Goal: Task Accomplishment & Management: Manage account settings

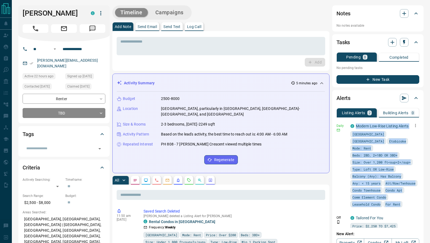
drag, startPoint x: 410, startPoint y: 201, endPoint x: 356, endPoint y: 126, distance: 92.4
click at [356, 126] on div "Daily C Modern Low-Rise Listing Alerts [GEOGRAPHIC_DATA] [GEOGRAPHIC_DATA] Etob…" at bounding box center [378, 165] width 83 height 87
copy div "Modern Low-Rise Listing Alerts [GEOGRAPHIC_DATA] [GEOGRAPHIC_DATA] Etobicoke Mo…"
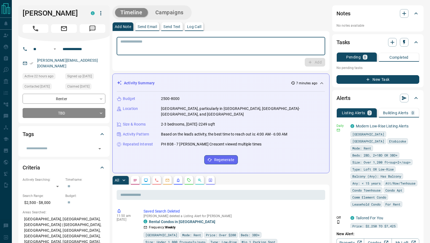
click at [156, 43] on textarea at bounding box center [220, 46] width 201 height 14
paste textarea "**********"
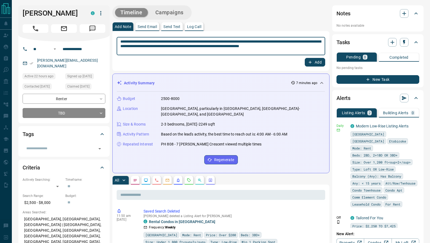
type textarea "**********"
click at [319, 63] on button "Add" at bounding box center [315, 62] width 20 height 9
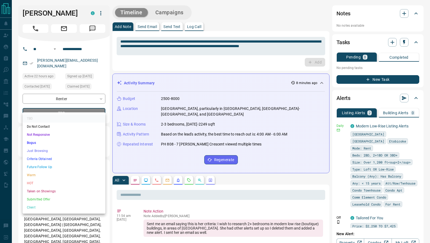
click at [34, 157] on li "Criteria Obtained" at bounding box center [64, 159] width 83 height 8
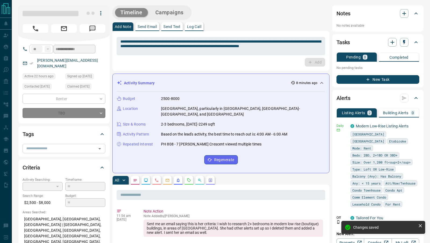
type input "*"
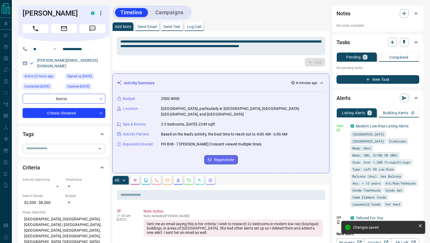
click at [100, 145] on icon "Open" at bounding box center [100, 148] width 6 height 6
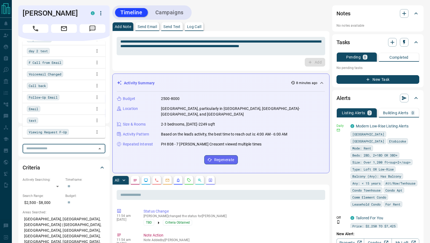
scroll to position [52, 0]
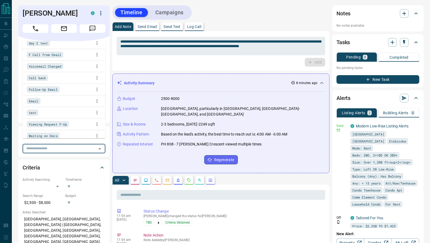
click at [38, 98] on div "Email" at bounding box center [33, 101] width 13 height 6
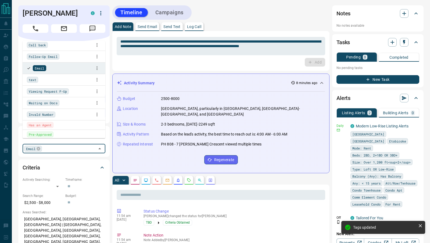
scroll to position [88, 0]
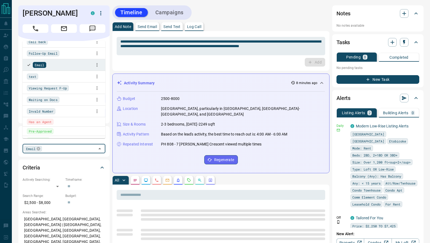
click at [177, 64] on div "Add" at bounding box center [221, 62] width 209 height 9
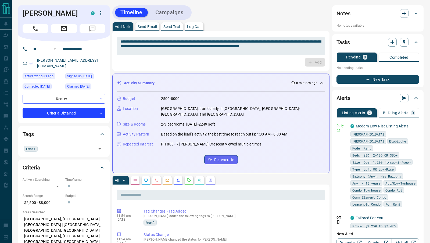
click at [418, 98] on icon at bounding box center [416, 98] width 6 height 6
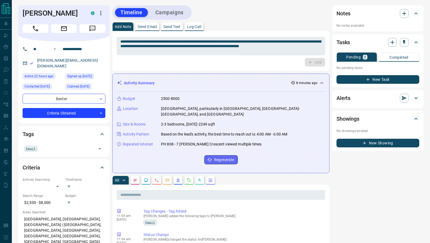
click at [418, 96] on icon at bounding box center [416, 98] width 6 height 6
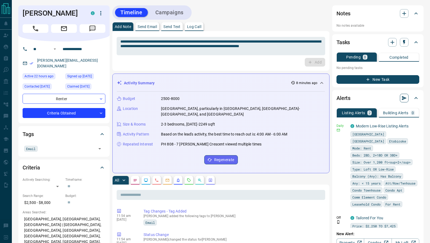
click at [406, 97] on icon "button" at bounding box center [404, 98] width 5 height 4
click at [396, 88] on div at bounding box center [215, 121] width 430 height 243
click at [407, 42] on icon "button" at bounding box center [404, 42] width 5 height 5
click at [383, 61] on li "3 Day Follow-Up" at bounding box center [391, 61] width 37 height 8
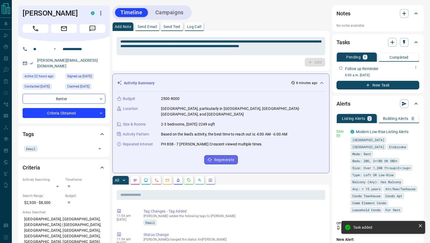
click at [417, 66] on icon "button" at bounding box center [416, 67] width 4 height 4
click at [409, 75] on li "Edit" at bounding box center [408, 77] width 24 height 8
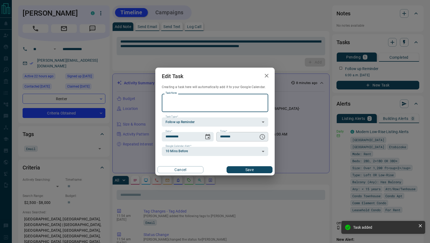
click at [264, 138] on icon "Choose time, selected time is 6:00 AM" at bounding box center [262, 136] width 6 height 6
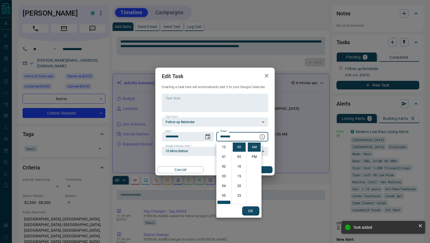
scroll to position [58, 0]
click at [225, 194] on li "11" at bounding box center [224, 195] width 13 height 9
type input "********"
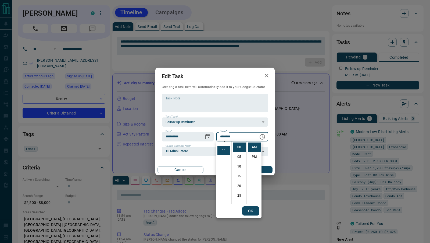
scroll to position [105, 0]
click at [253, 211] on button "OK" at bounding box center [250, 210] width 17 height 9
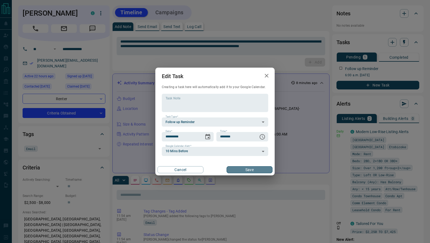
click at [257, 168] on button "Save" at bounding box center [250, 169] width 46 height 7
